Goal: Information Seeking & Learning: Compare options

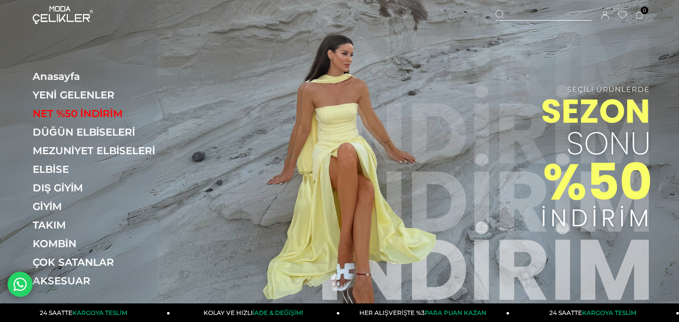
drag, startPoint x: 532, startPoint y: 12, endPoint x: 365, endPoint y: 55, distance: 172.2
click at [532, 12] on div at bounding box center [544, 15] width 96 height 11
click at [303, 55] on input "text" at bounding box center [339, 50] width 498 height 20
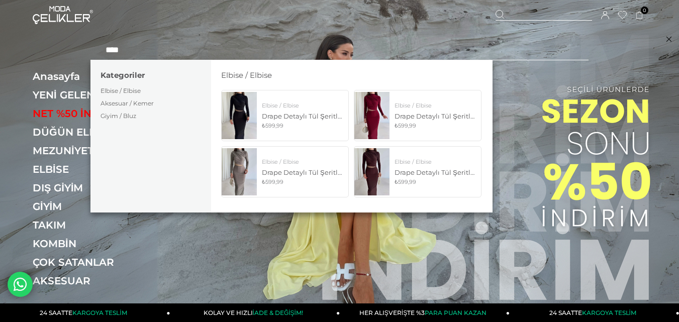
type input "****"
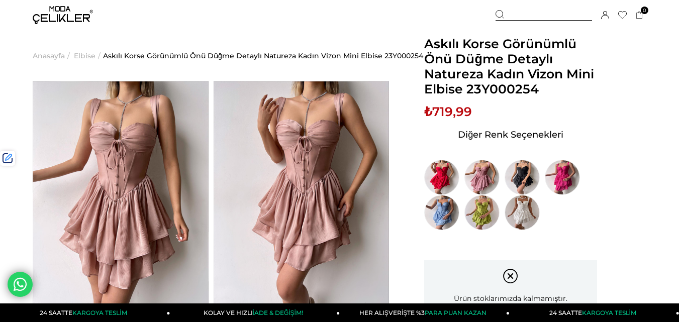
scroll to position [101, 0]
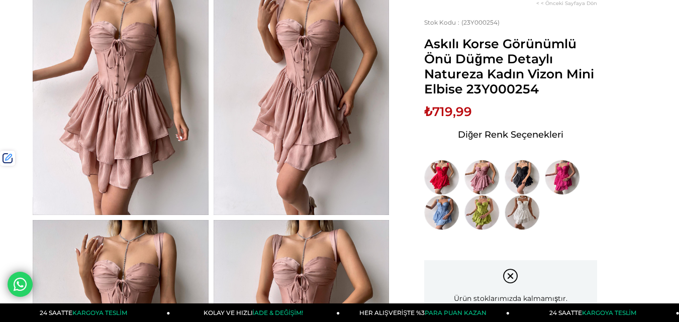
click at [489, 93] on span "Askılı Korse Görünümlü Önü Düğme Detaylı Natureza Kadın Vizon Mini Elbise 23Y00…" at bounding box center [510, 66] width 173 height 60
copy span "23Y000254"
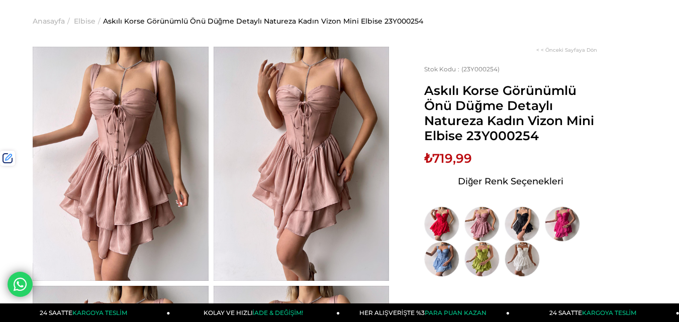
scroll to position [0, 0]
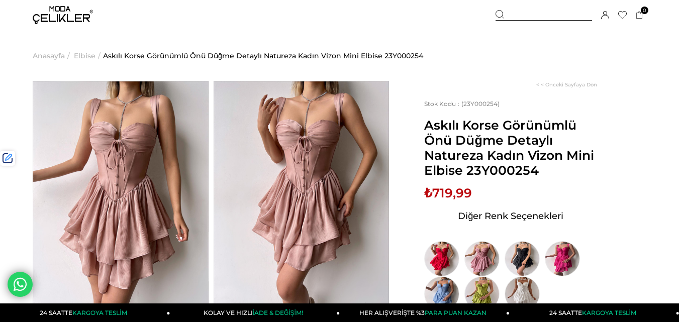
click at [523, 17] on div at bounding box center [544, 15] width 96 height 11
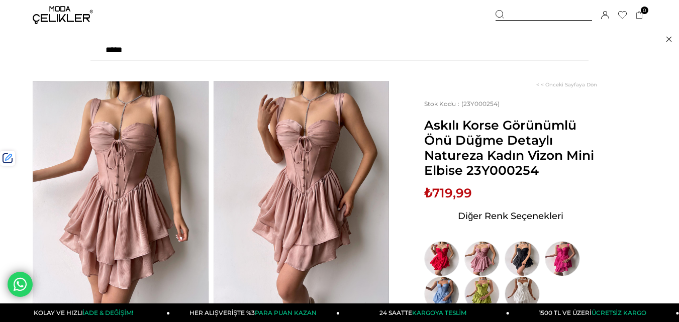
click at [153, 53] on input "text" at bounding box center [339, 50] width 498 height 20
paste input "*********"
type input "*********"
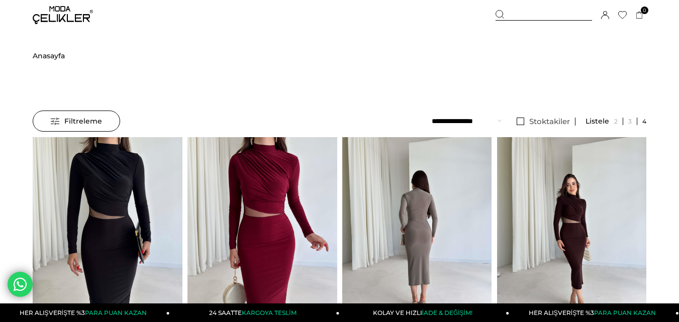
click at [562, 201] on img at bounding box center [572, 237] width 150 height 200
click at [562, 201] on div at bounding box center [571, 236] width 449 height 199
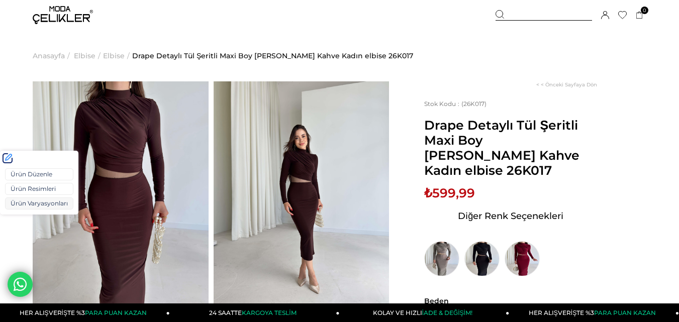
click at [22, 202] on link "Ürün Varyasyonları" at bounding box center [39, 204] width 68 height 12
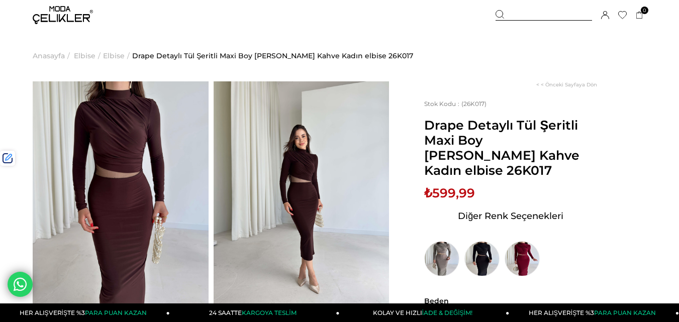
click at [456, 185] on span "₺599,99" at bounding box center [449, 192] width 51 height 15
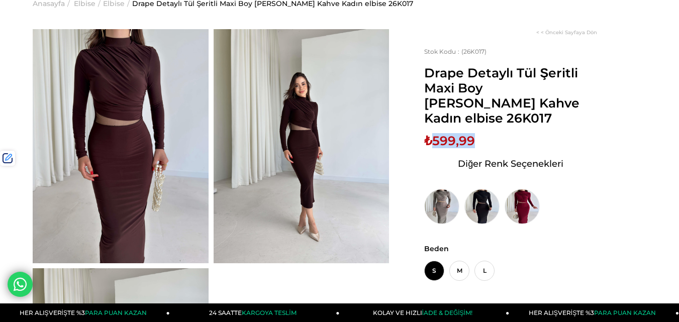
scroll to position [101, 0]
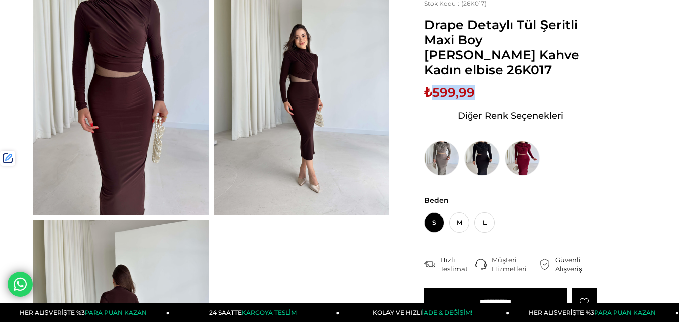
copy span "599,99"
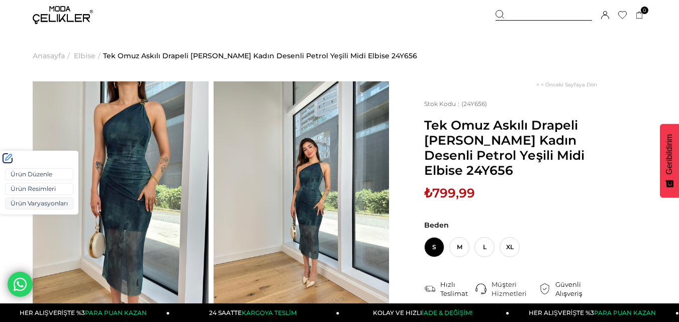
click at [17, 201] on link "Ürün Varyasyonları" at bounding box center [39, 204] width 68 height 12
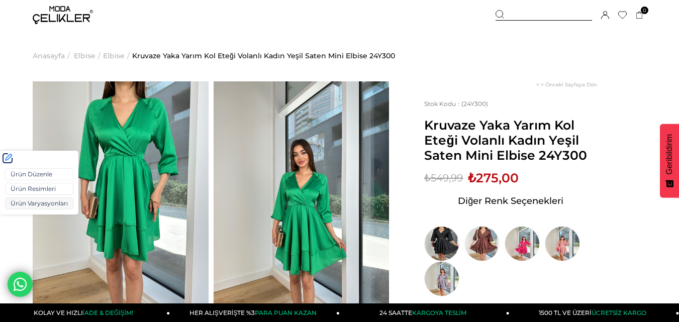
click at [20, 205] on link "Ürün Varyasyonları" at bounding box center [39, 204] width 68 height 12
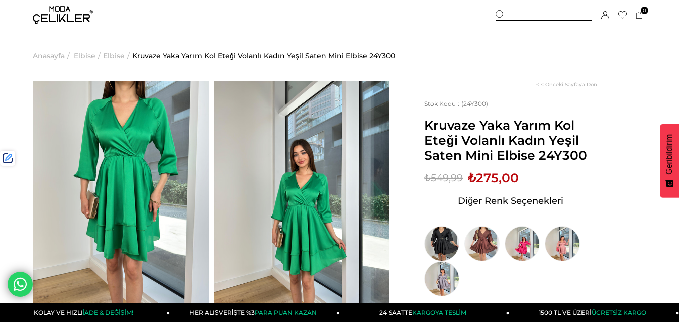
click at [482, 180] on span "₺275,00" at bounding box center [493, 177] width 51 height 15
copy span "275,00"
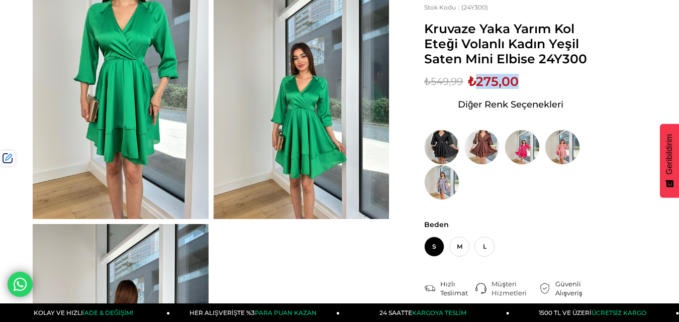
scroll to position [101, 0]
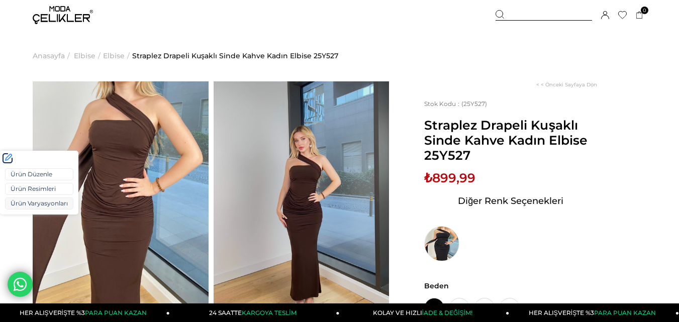
click at [21, 205] on link "Ürün Varyasyonları" at bounding box center [39, 204] width 68 height 12
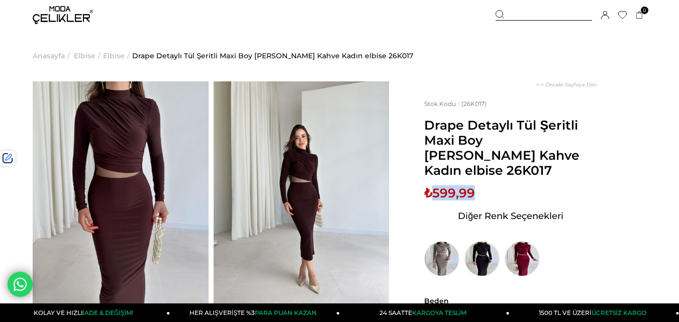
click at [52, 17] on img at bounding box center [63, 15] width 60 height 18
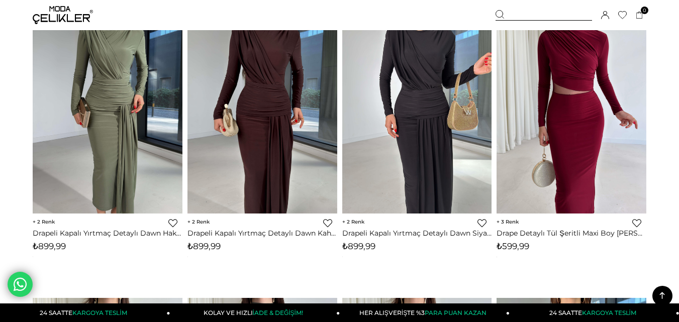
scroll to position [1256, 0]
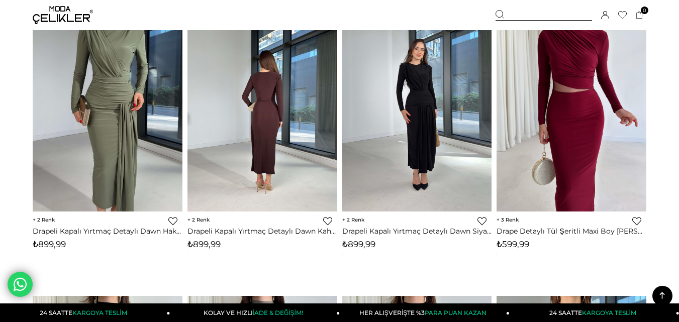
click at [449, 89] on div at bounding box center [267, 112] width 449 height 199
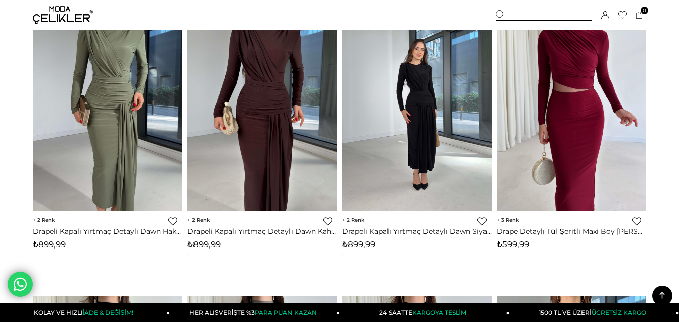
click at [420, 94] on div at bounding box center [417, 112] width 449 height 199
click at [420, 94] on img at bounding box center [417, 113] width 150 height 200
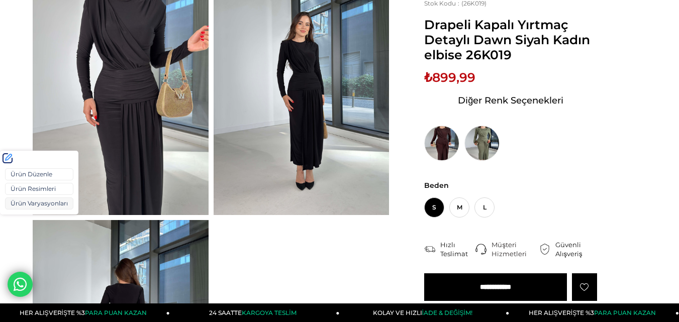
click at [13, 207] on link "Ürün Varyasyonları" at bounding box center [39, 204] width 68 height 12
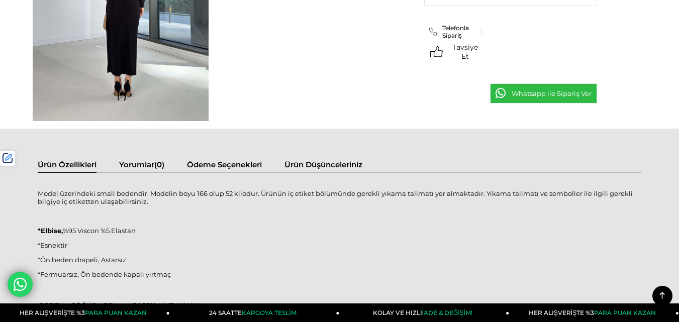
scroll to position [503, 0]
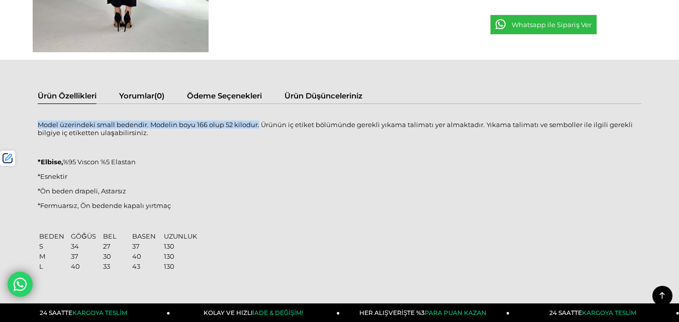
drag, startPoint x: 250, startPoint y: 124, endPoint x: 38, endPoint y: 124, distance: 212.1
click at [38, 124] on p "Model üzerindeki small bedendir. Modelin boyu 166 olup 52 kilodur. Ürünün iç et…" at bounding box center [340, 129] width 604 height 16
copy p "Model üzerindeki small bedendir. Modelin boyu 166 olup 52 kilodur."
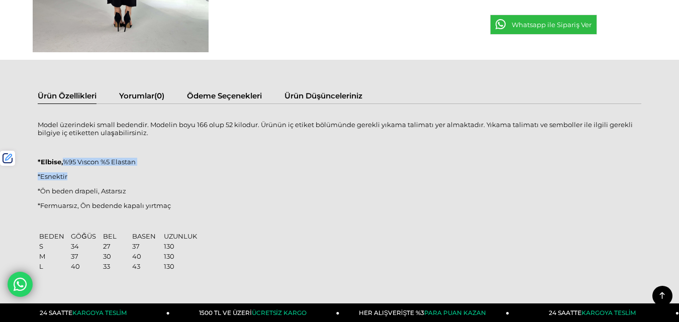
drag, startPoint x: 146, startPoint y: 166, endPoint x: 67, endPoint y: 162, distance: 79.0
click at [67, 162] on div "Model üzerindeki small bedendir. Modelin boyu 166 olup 52 kilodur. Ürünün iç et…" at bounding box center [340, 241] width 604 height 254
copy div "%95 Vıscon %5 Elastan *Esnektir"
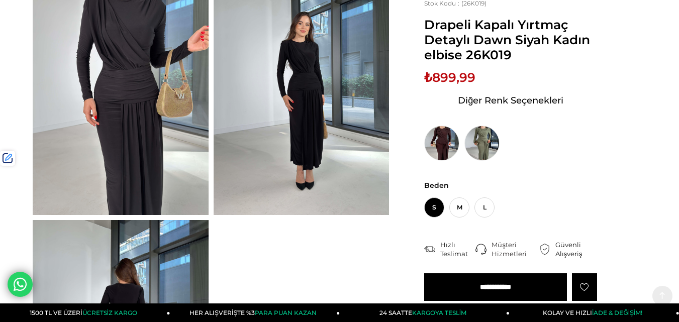
scroll to position [0, 0]
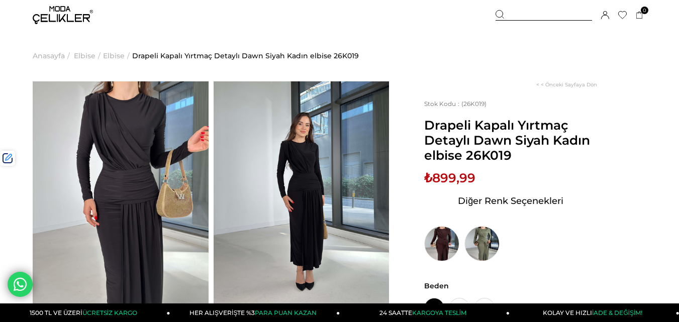
click at [518, 13] on div at bounding box center [544, 15] width 96 height 11
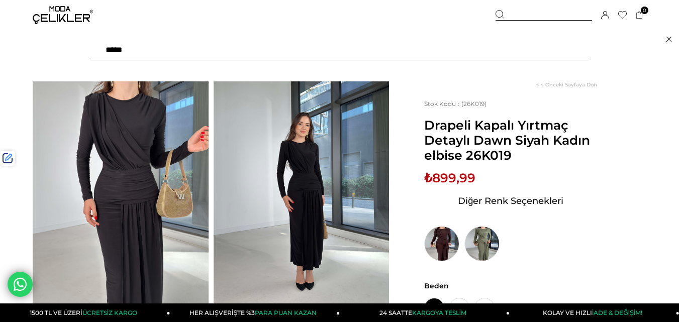
click at [222, 50] on input "text" at bounding box center [339, 50] width 498 height 20
type input "*****"
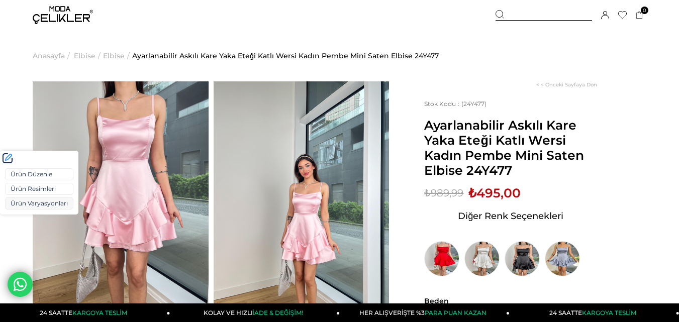
click at [11, 206] on link "Ürün Varyasyonları" at bounding box center [39, 204] width 68 height 12
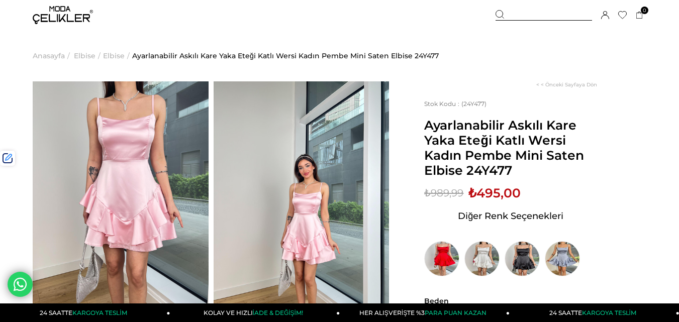
click at [488, 191] on span "₺495,00" at bounding box center [494, 192] width 52 height 15
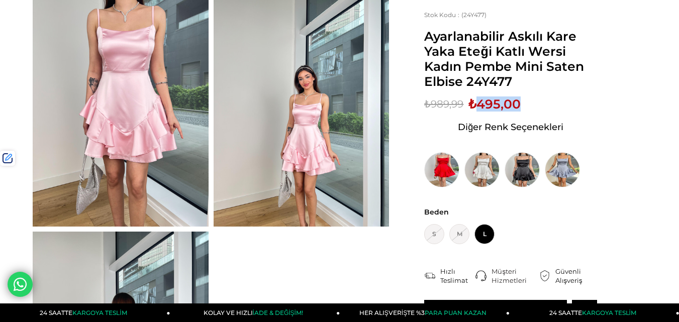
scroll to position [101, 0]
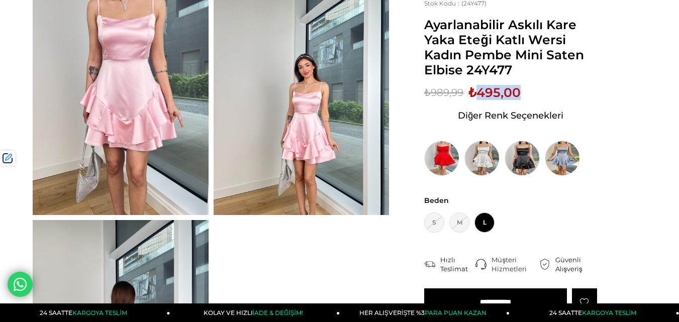
copy span "495,00"
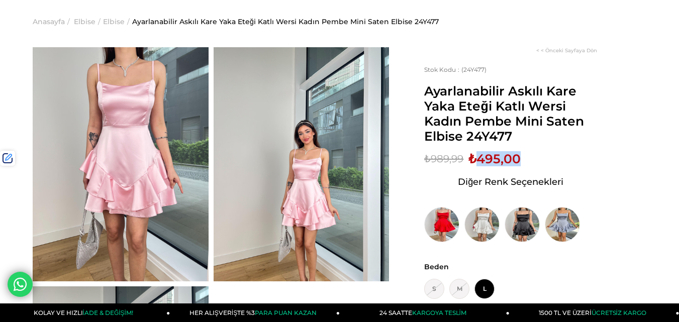
scroll to position [0, 0]
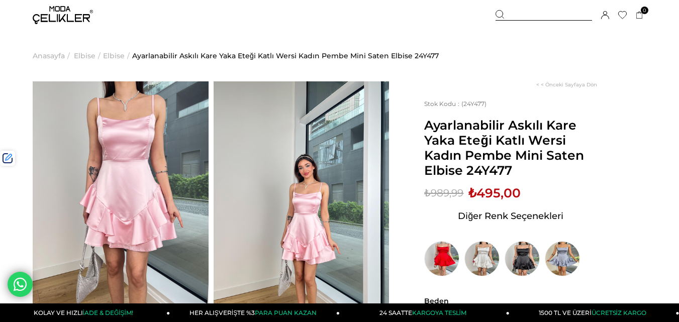
drag, startPoint x: 520, startPoint y: 18, endPoint x: 511, endPoint y: 16, distance: 9.3
click at [520, 18] on div at bounding box center [544, 15] width 96 height 11
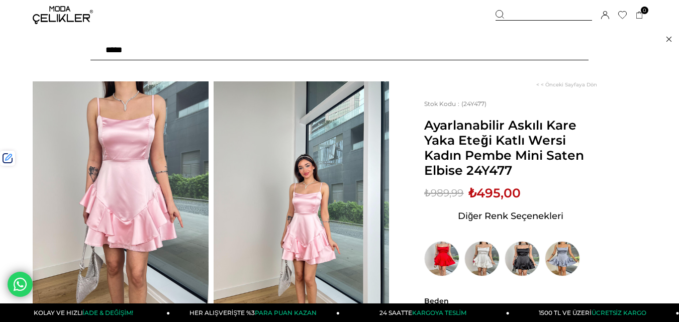
click at [261, 54] on input "text" at bounding box center [339, 50] width 498 height 20
type input "*****"
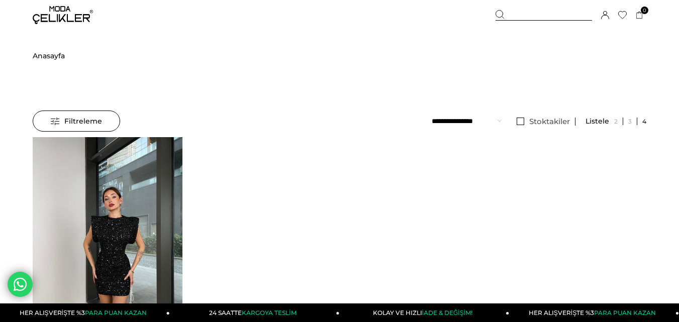
click at [142, 220] on img at bounding box center [108, 237] width 150 height 200
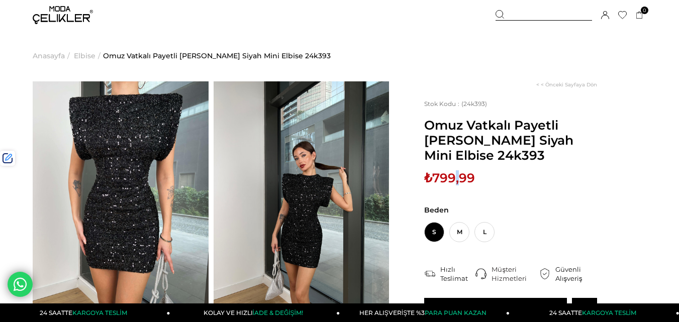
click at [458, 179] on span "₺799,99" at bounding box center [449, 177] width 51 height 15
click at [441, 177] on span "₺799,99" at bounding box center [449, 177] width 51 height 15
copy span "799,99"
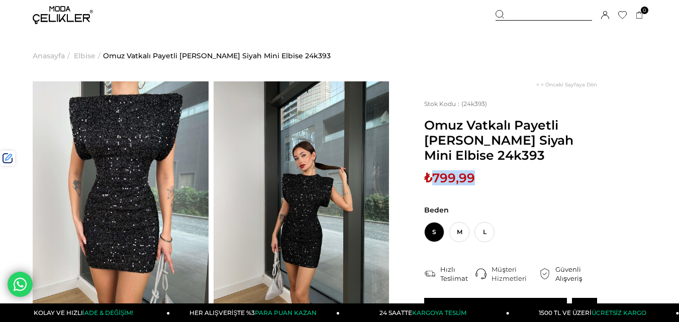
click at [79, 18] on img at bounding box center [63, 15] width 60 height 18
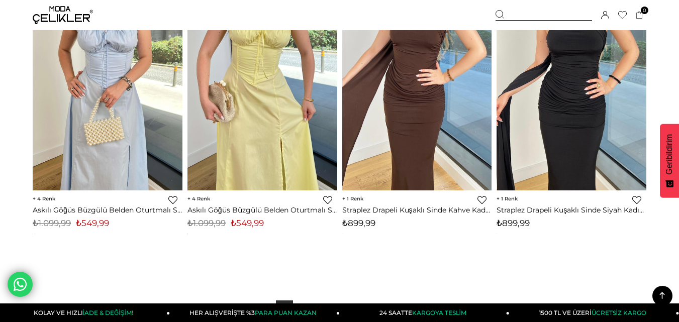
scroll to position [5776, 0]
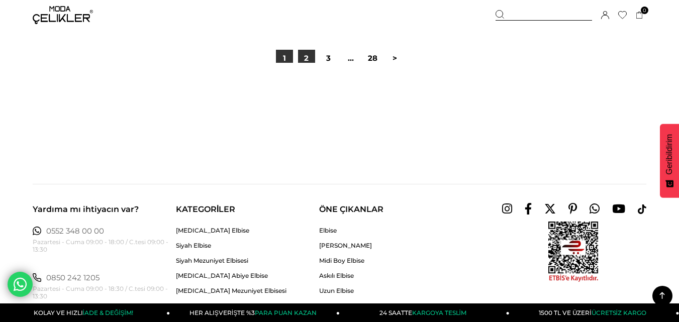
click at [302, 58] on link "2" at bounding box center [306, 58] width 17 height 17
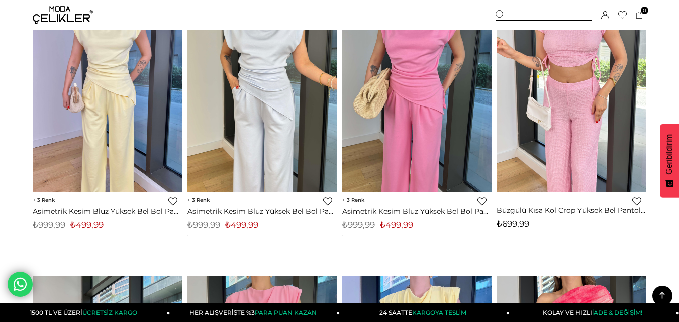
scroll to position [2563, 0]
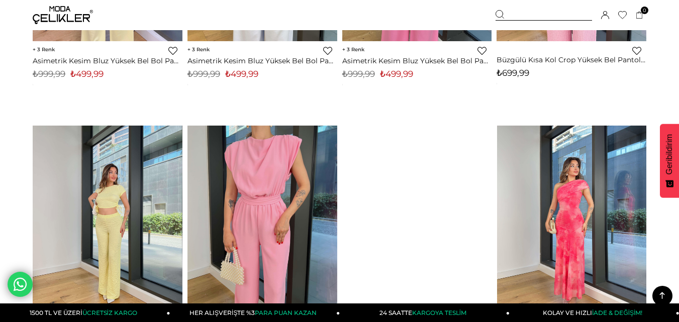
click at [598, 201] on div at bounding box center [497, 225] width 599 height 199
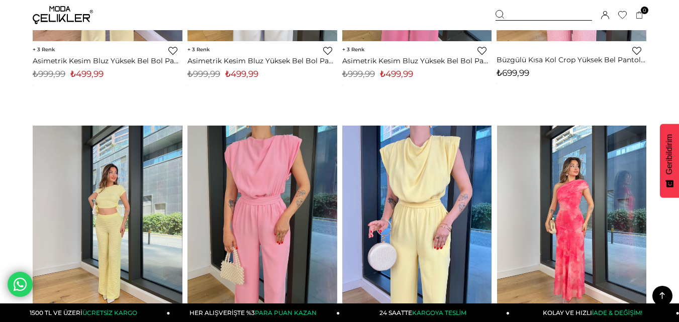
drag, startPoint x: 598, startPoint y: 201, endPoint x: 561, endPoint y: 197, distance: 36.4
click at [598, 201] on img at bounding box center [572, 226] width 150 height 200
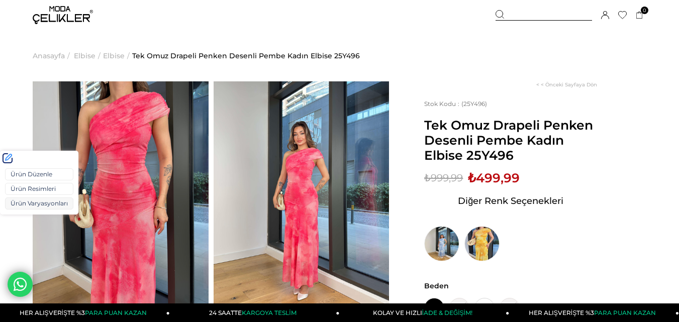
click at [21, 205] on link "Ürün Varyasyonları" at bounding box center [39, 204] width 68 height 12
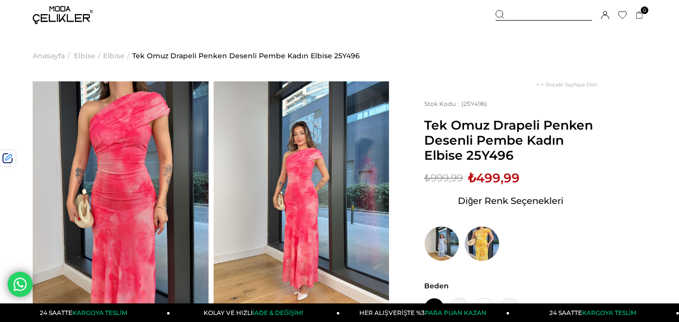
click at [507, 16] on div at bounding box center [544, 15] width 96 height 11
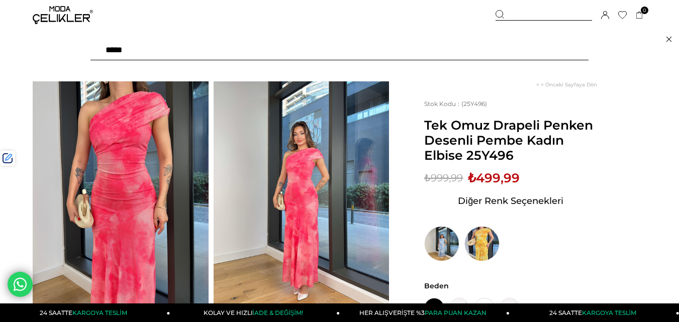
click at [280, 51] on input "text" at bounding box center [339, 50] width 498 height 20
type input "*****"
